Goal: Information Seeking & Learning: Learn about a topic

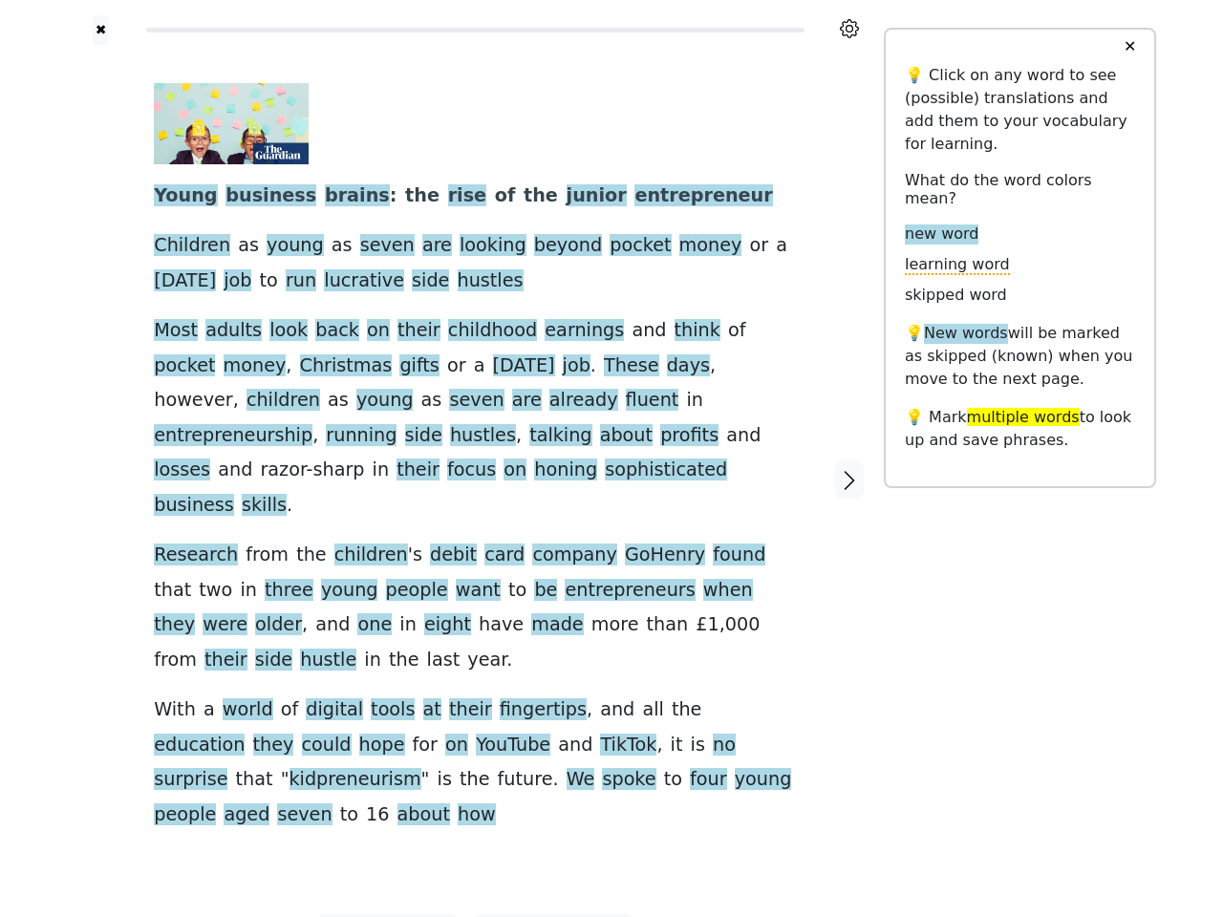
click at [612, 459] on div "Young business brains : the rise of the junior entrepreneur Children as young a…" at bounding box center [475, 457] width 643 height 749
click at [850, 29] on icon at bounding box center [849, 28] width 19 height 19
click at [100, 446] on div at bounding box center [101, 480] width 68 height 870
click at [364, 459] on span "razor-sharp" at bounding box center [312, 471] width 104 height 24
click at [181, 197] on span "Young" at bounding box center [185, 196] width 63 height 24
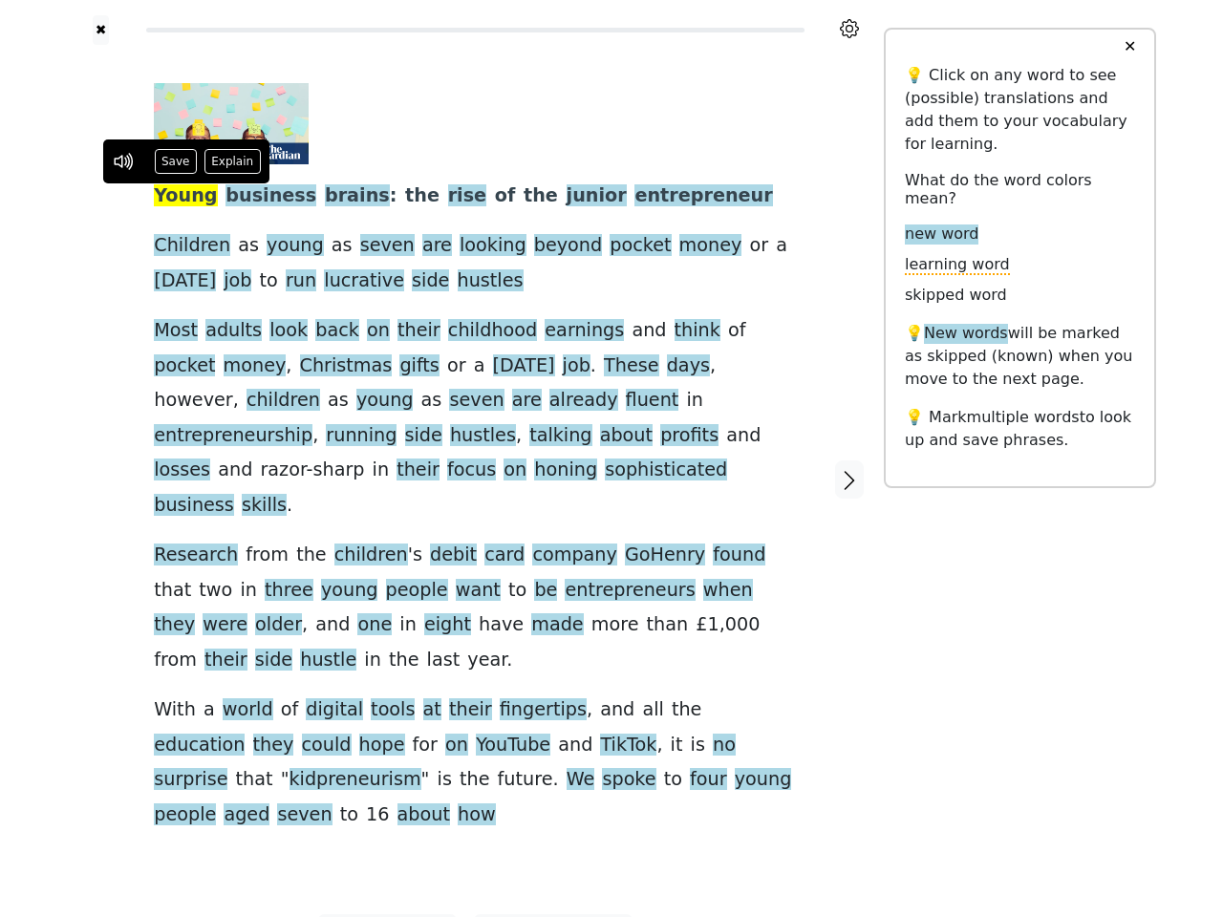
click at [251, 197] on span "business" at bounding box center [271, 196] width 91 height 24
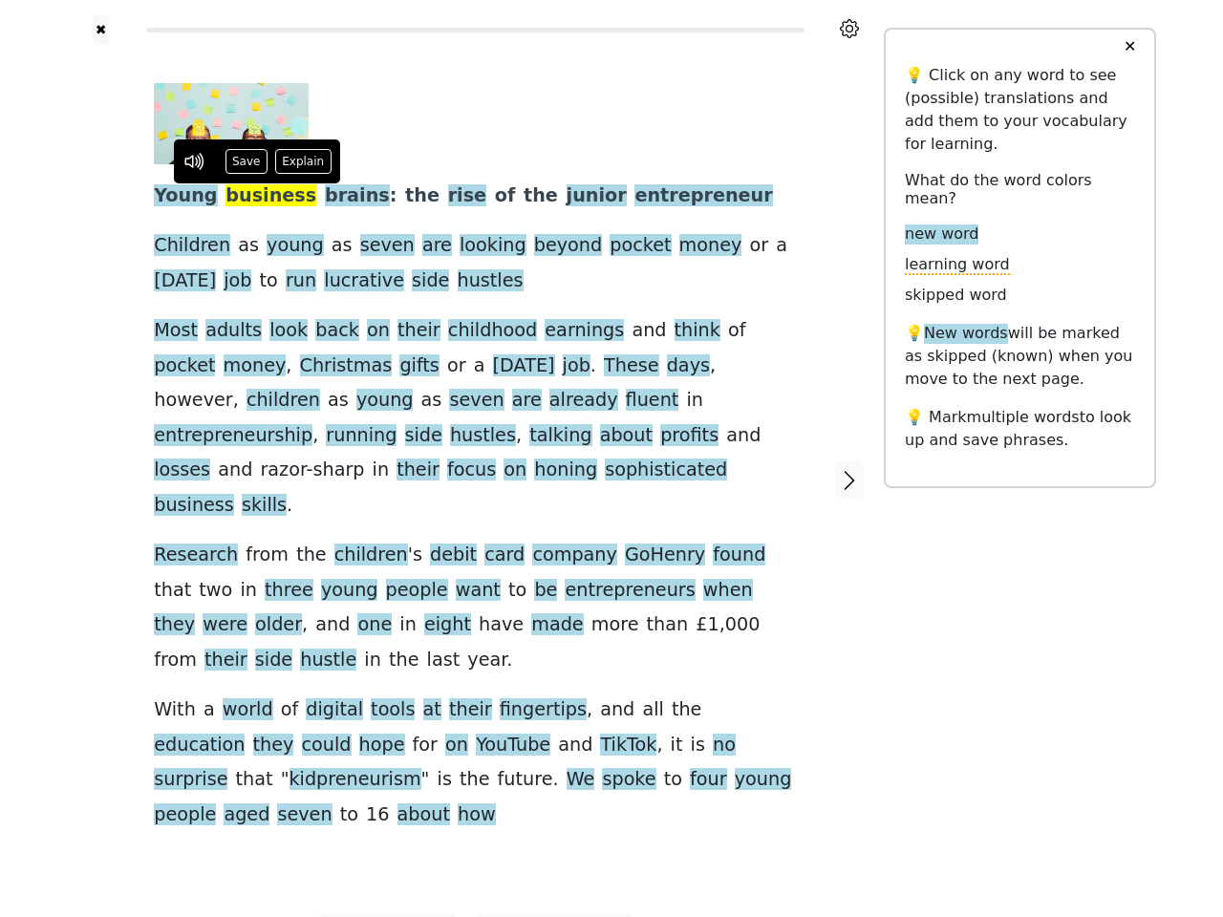
click at [325, 197] on span "brains" at bounding box center [357, 196] width 65 height 24
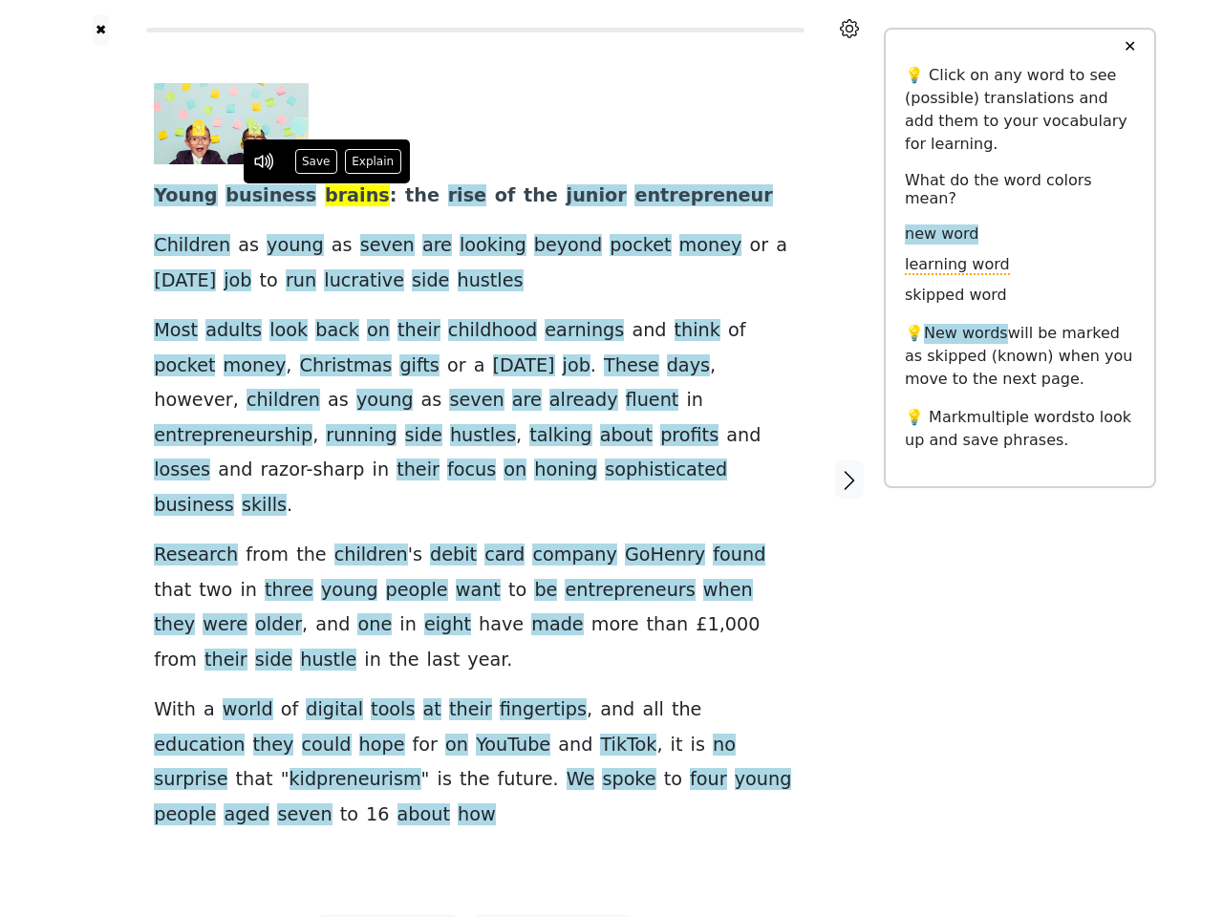
click at [405, 197] on span "the" at bounding box center [422, 196] width 34 height 24
click at [448, 197] on span "rise" at bounding box center [467, 196] width 38 height 24
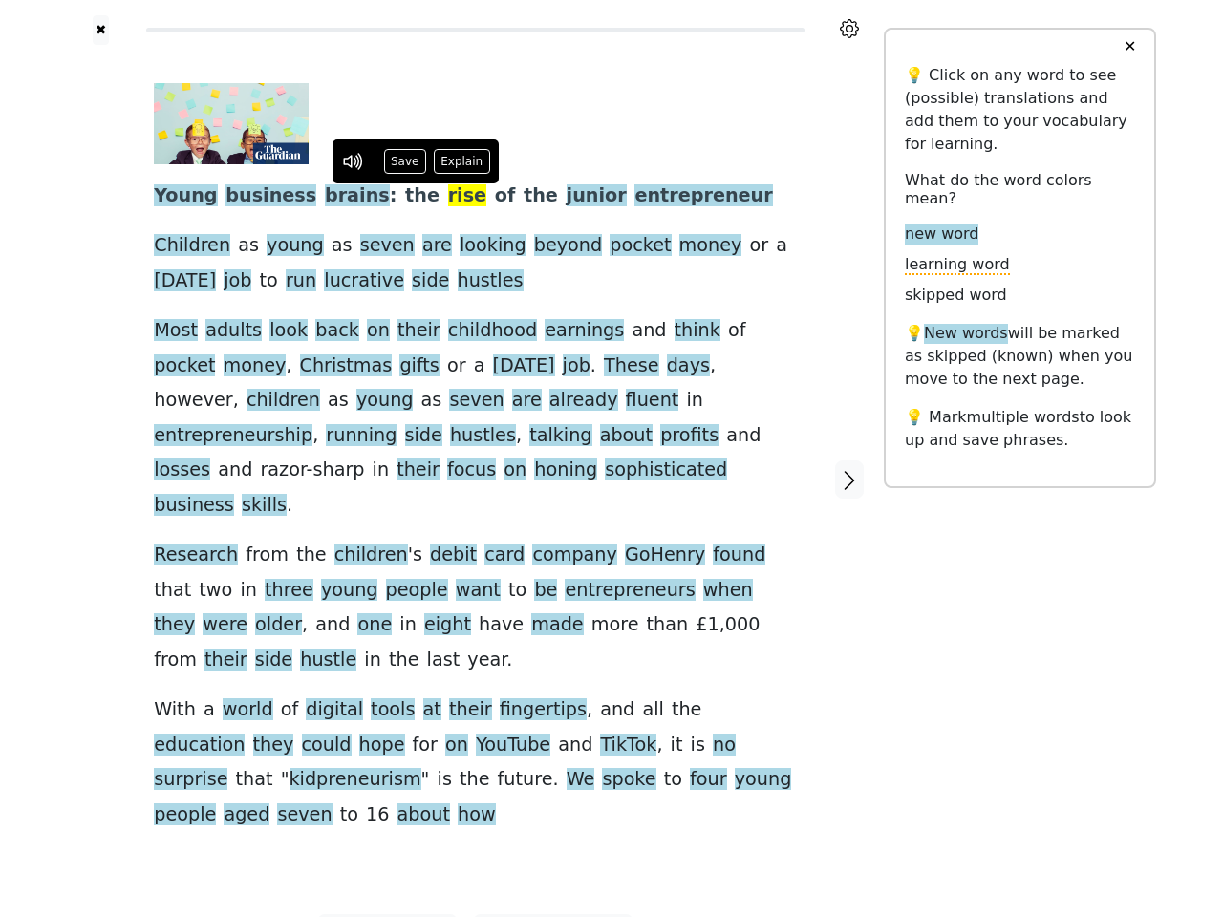
click at [495, 197] on span "of" at bounding box center [505, 196] width 21 height 24
